Goal: Check status: Check status

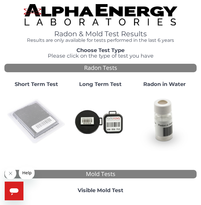
scroll to position [1, 0]
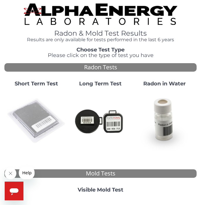
click at [31, 113] on img at bounding box center [36, 120] width 59 height 59
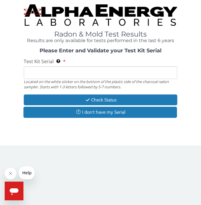
scroll to position [0, 0]
click at [31, 72] on input "Test Kit Serial Located on the white sticker on the bottom of the plastic side …" at bounding box center [101, 72] width 154 height 13
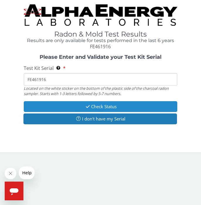
type input "FE461916"
click at [95, 102] on button "Check Status" at bounding box center [101, 106] width 154 height 11
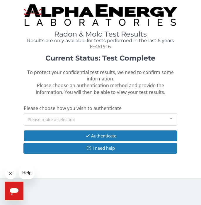
click at [171, 115] on div at bounding box center [171, 119] width 12 height 11
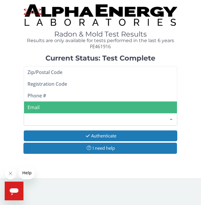
click at [30, 105] on span "Email" at bounding box center [34, 107] width 12 height 6
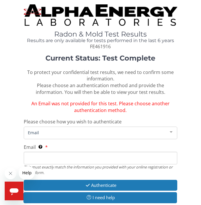
click at [172, 128] on div at bounding box center [171, 132] width 12 height 11
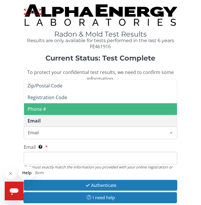
click at [44, 106] on span "Phone #" at bounding box center [37, 109] width 18 height 6
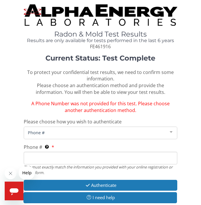
click at [170, 128] on div at bounding box center [171, 132] width 12 height 11
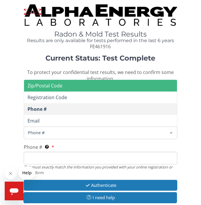
click at [58, 83] on span "Zip/Postal Code" at bounding box center [45, 86] width 35 height 6
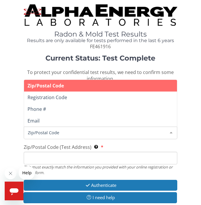
click at [171, 129] on div at bounding box center [171, 132] width 12 height 11
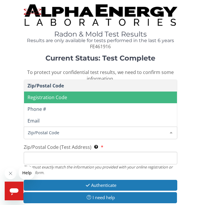
click at [59, 94] on span "Registration Code" at bounding box center [48, 97] width 40 height 6
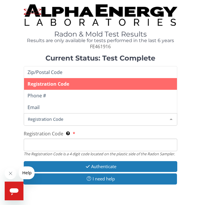
click at [171, 115] on div at bounding box center [171, 119] width 12 height 11
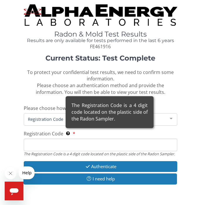
click at [69, 128] on div "The Registration Code is a 4 digit code located on the plastic side of the Rado…" at bounding box center [110, 112] width 88 height 32
click at [69, 139] on input "Registration Code The Registration Code is a 4 digit code located on the plasti…" at bounding box center [101, 145] width 154 height 13
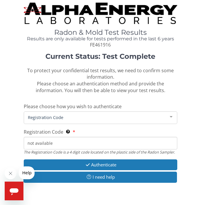
scroll to position [4, 1]
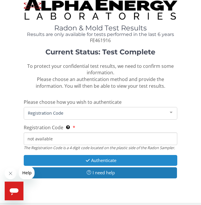
type input "not available"
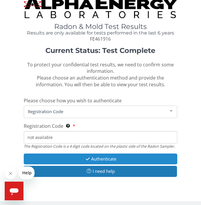
click at [109, 160] on button "Authenticate" at bounding box center [101, 159] width 154 height 11
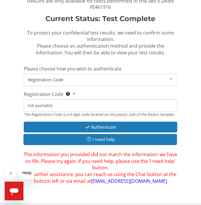
scroll to position [40, 0]
click at [115, 178] on link "[EMAIL_ADDRESS][DOMAIN_NAME]" at bounding box center [129, 181] width 76 height 6
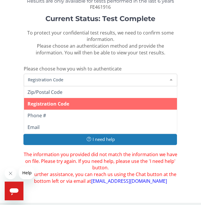
click at [171, 76] on div at bounding box center [171, 79] width 12 height 11
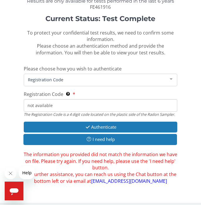
click at [171, 76] on div at bounding box center [171, 79] width 12 height 11
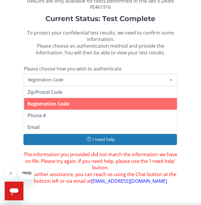
click at [171, 76] on div at bounding box center [171, 79] width 12 height 11
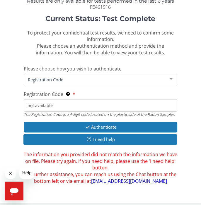
click at [171, 76] on div at bounding box center [171, 79] width 12 height 11
